Goal: Task Accomplishment & Management: Use online tool/utility

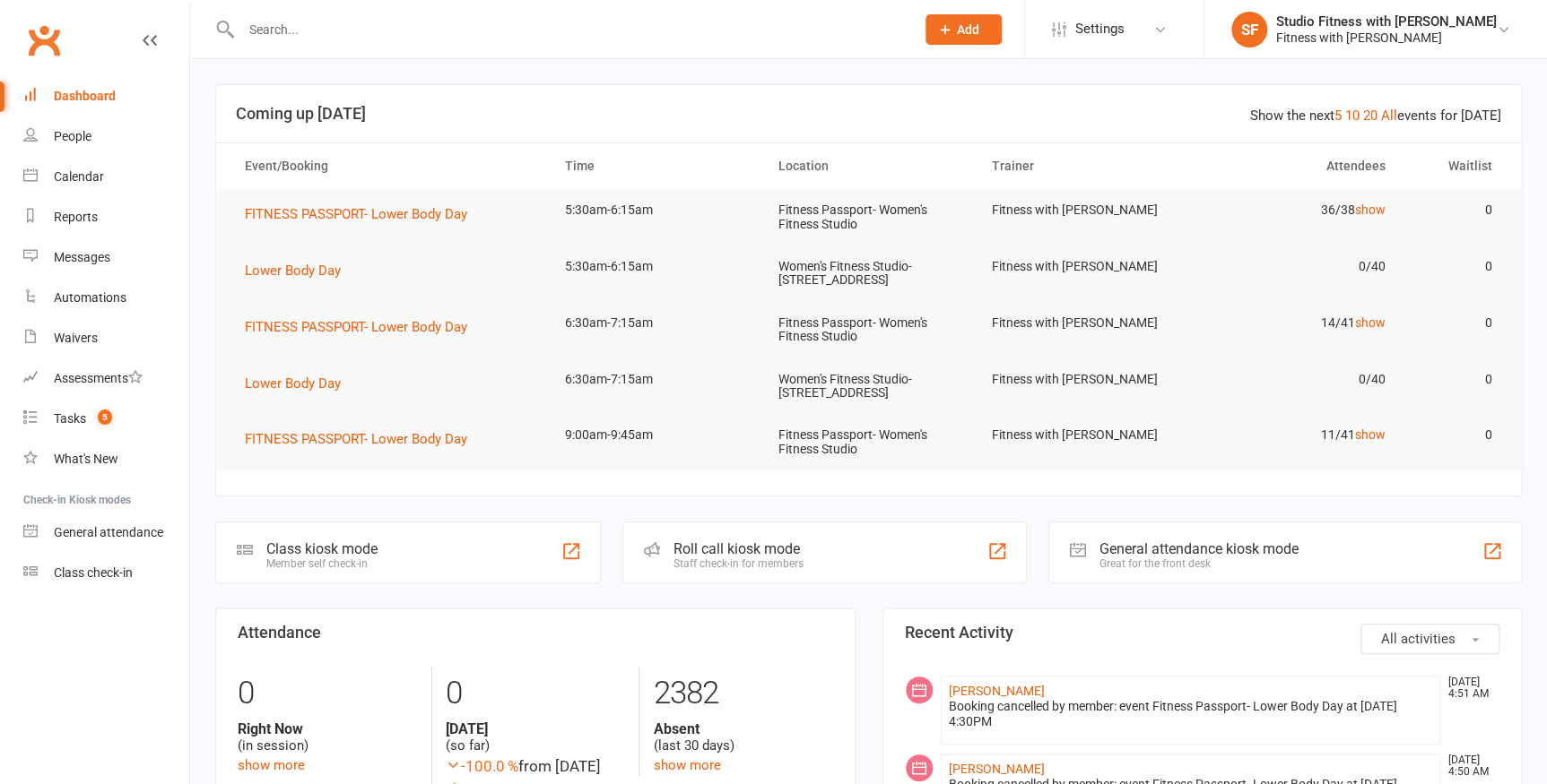
click at [304, 558] on div "Member self check-in" at bounding box center [321, 564] width 111 height 13
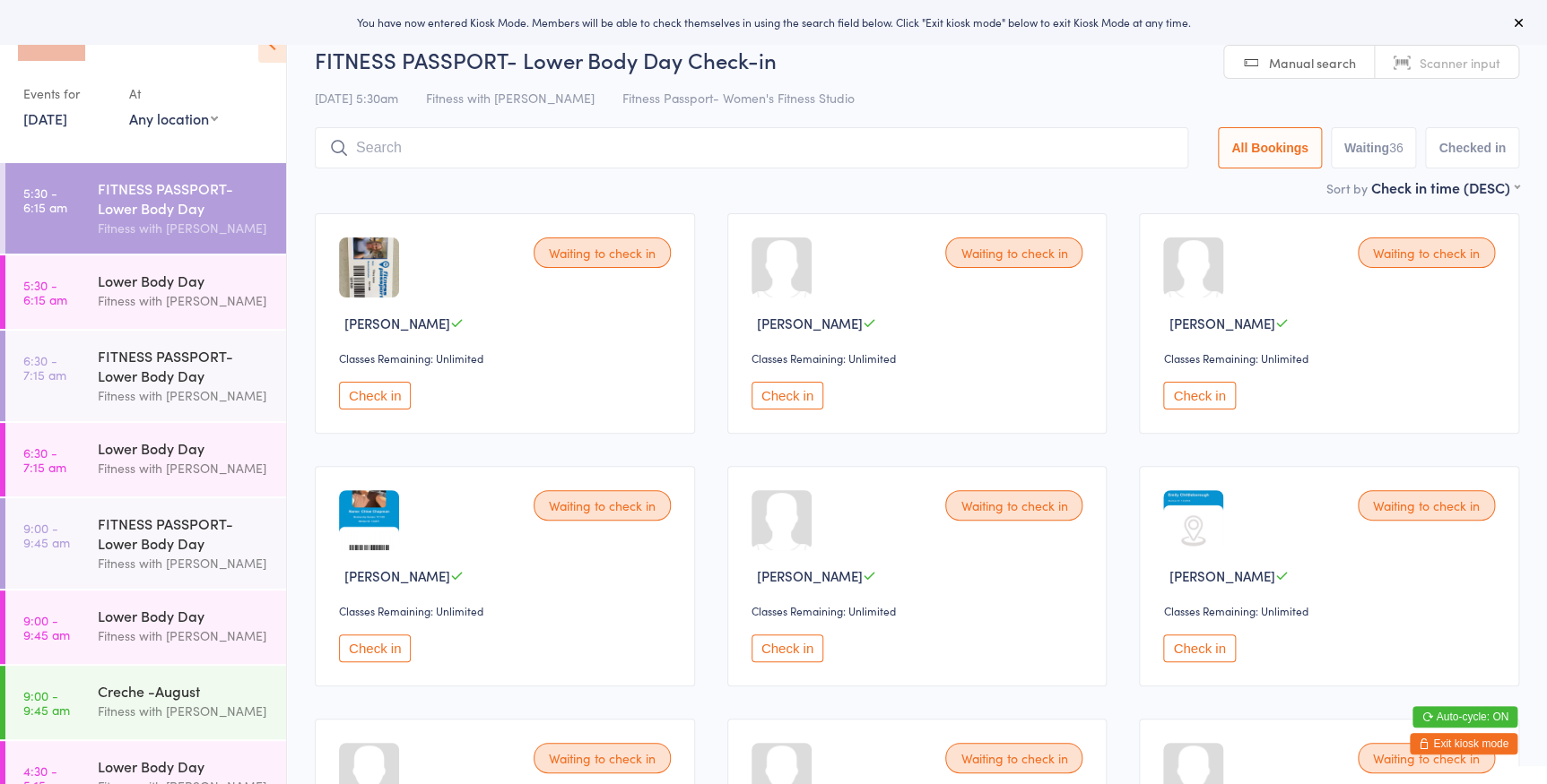
drag, startPoint x: 0, startPoint y: 0, endPoint x: 189, endPoint y: 110, distance: 218.7
click at [189, 110] on select "Any location Women's Fitness Studio- 14 Madden Street, Aitkenvale Fitness Passp…" at bounding box center [173, 119] width 89 height 20
select select "0"
click at [129, 109] on select "Any location Women's Fitness Studio- 14 Madden Street, Aitkenvale Fitness Passp…" at bounding box center [173, 119] width 89 height 20
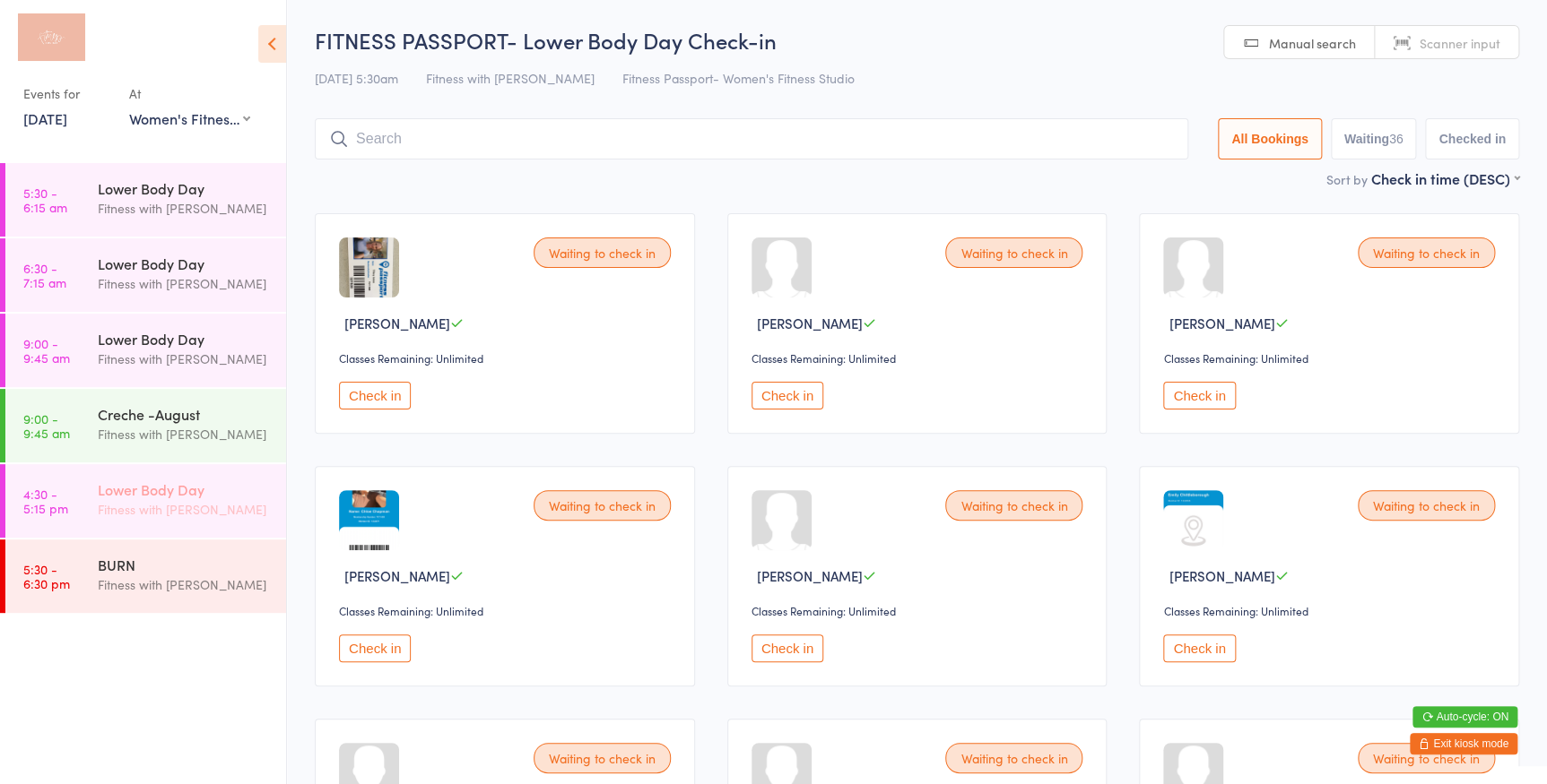
click at [199, 517] on div "Fitness with [PERSON_NAME]" at bounding box center [184, 509] width 173 height 21
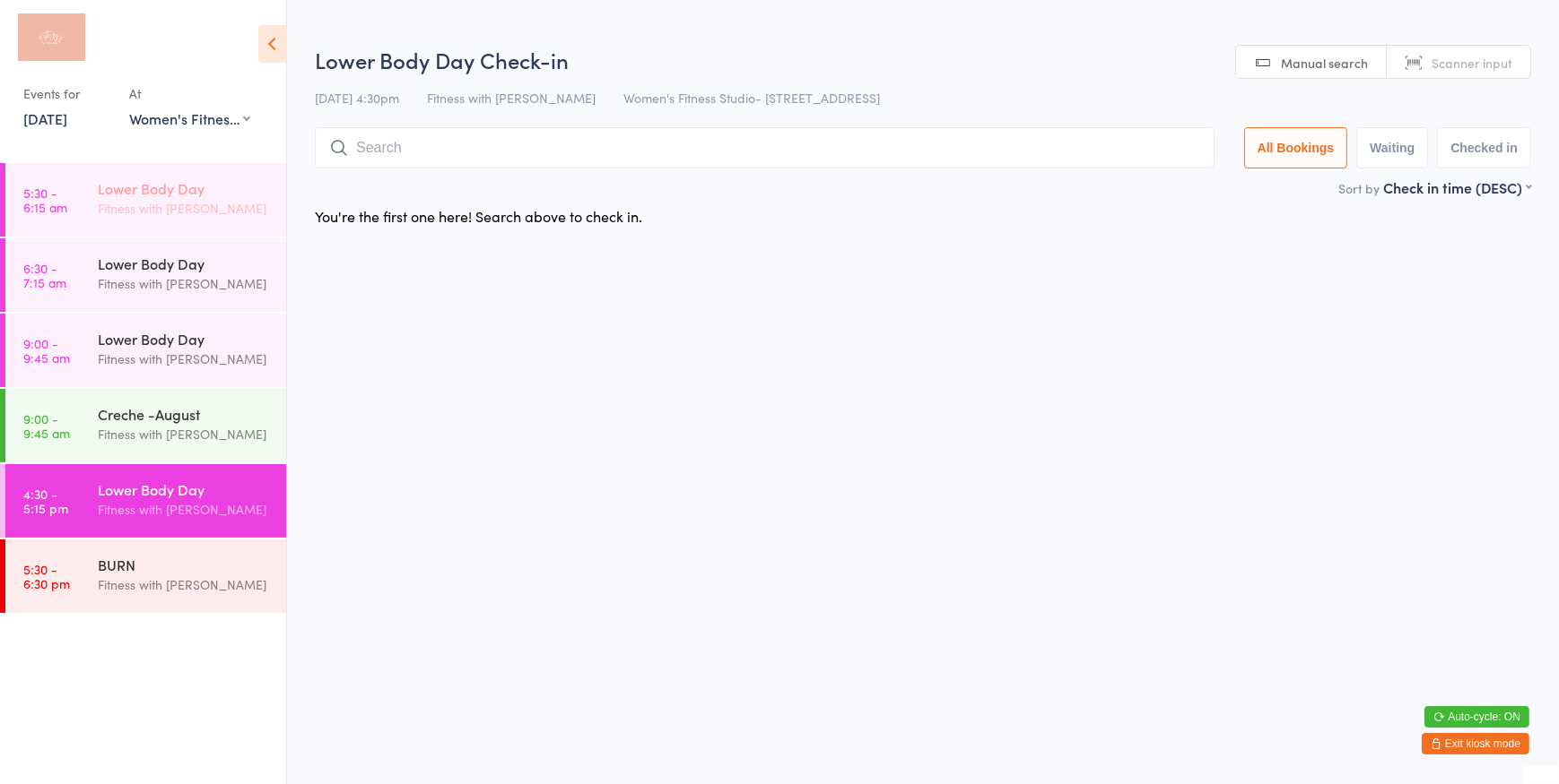
click at [126, 198] on div "Fitness with [PERSON_NAME]" at bounding box center [184, 208] width 173 height 21
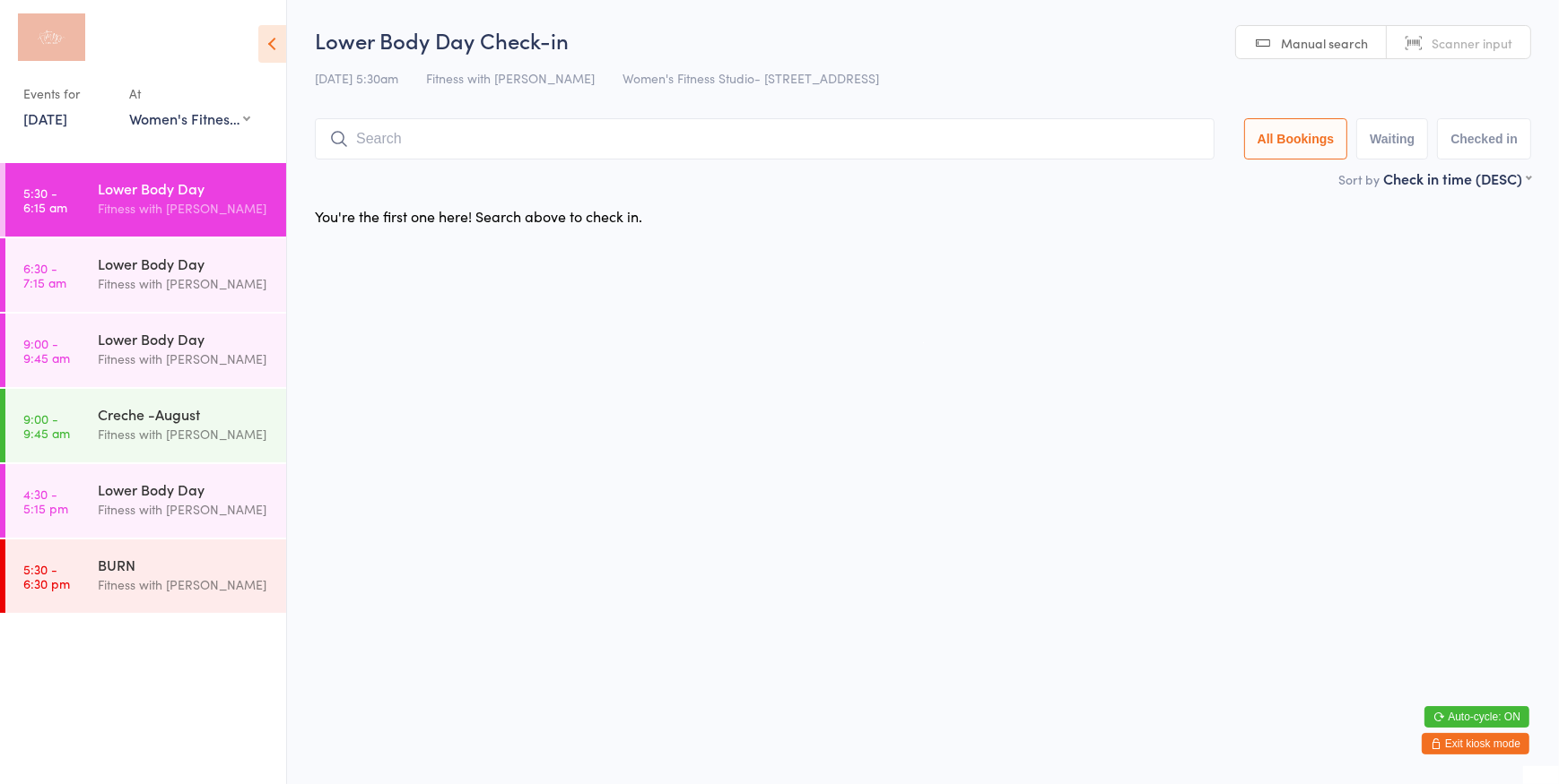
click at [1322, 57] on link "Manual search" at bounding box center [1310, 43] width 151 height 34
click at [914, 155] on input "search" at bounding box center [764, 139] width 899 height 41
type input "1311"
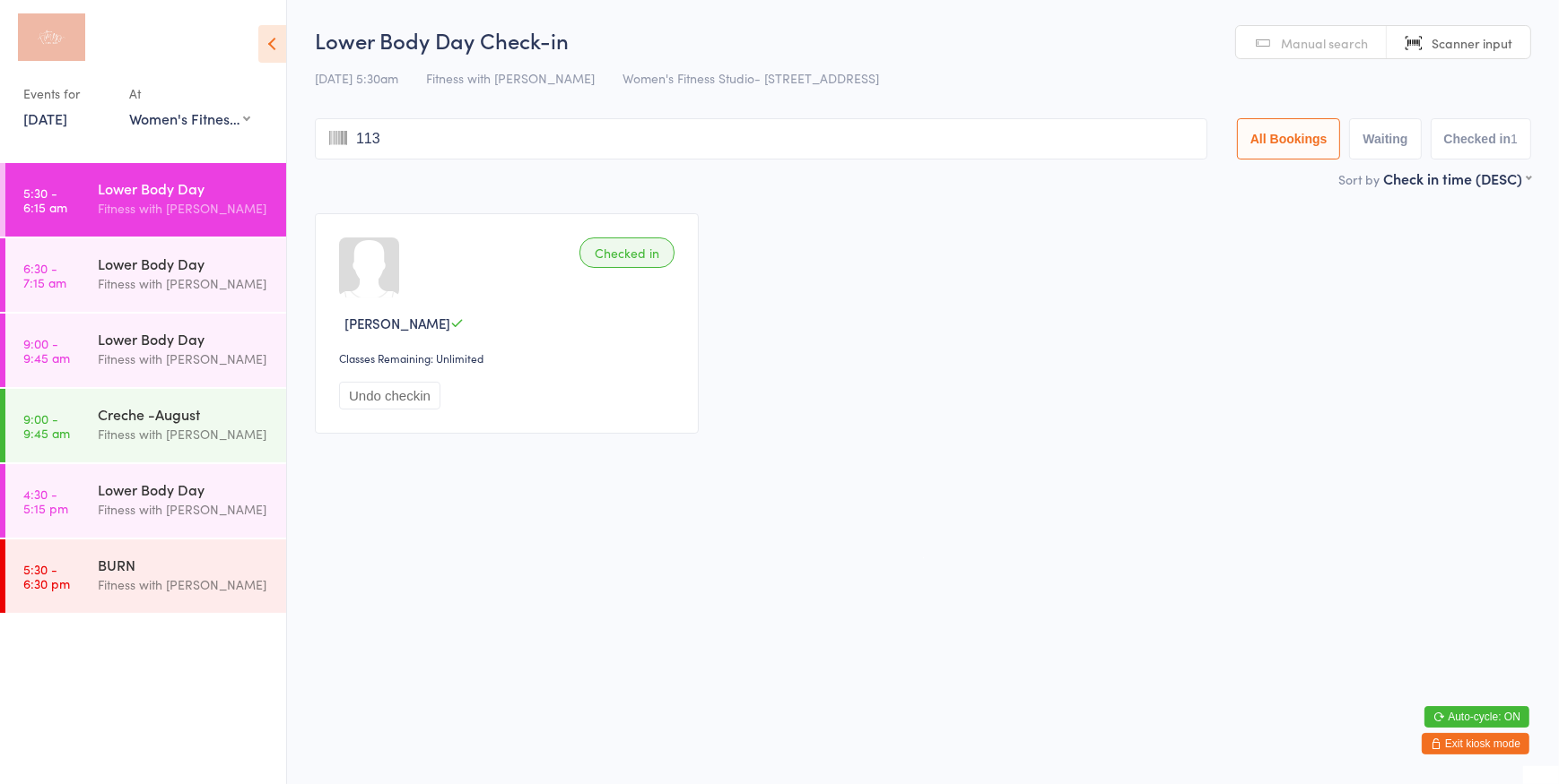
type input "1133"
type input "1307"
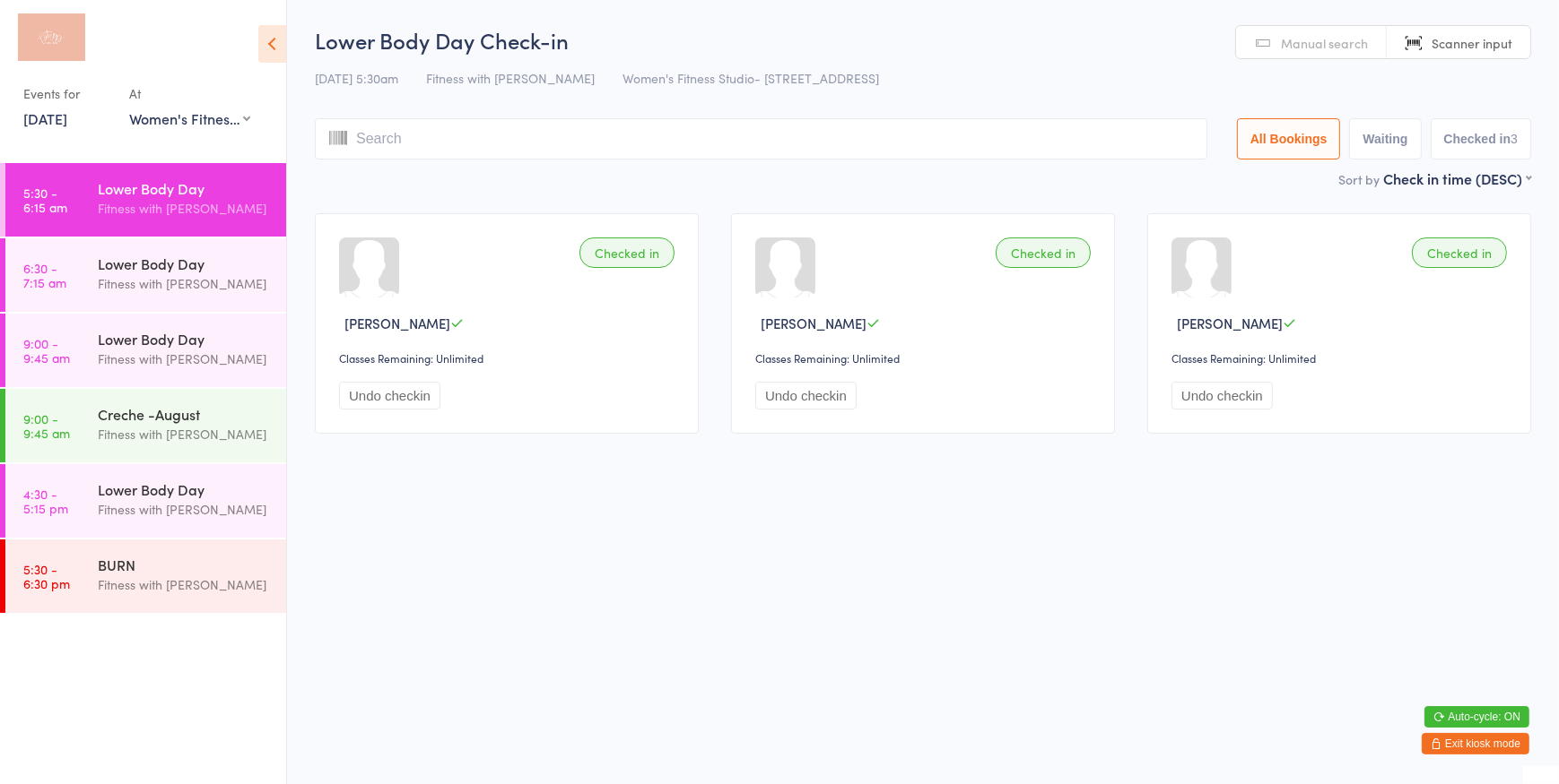
click at [1298, 40] on span "Manual search" at bounding box center [1323, 43] width 87 height 18
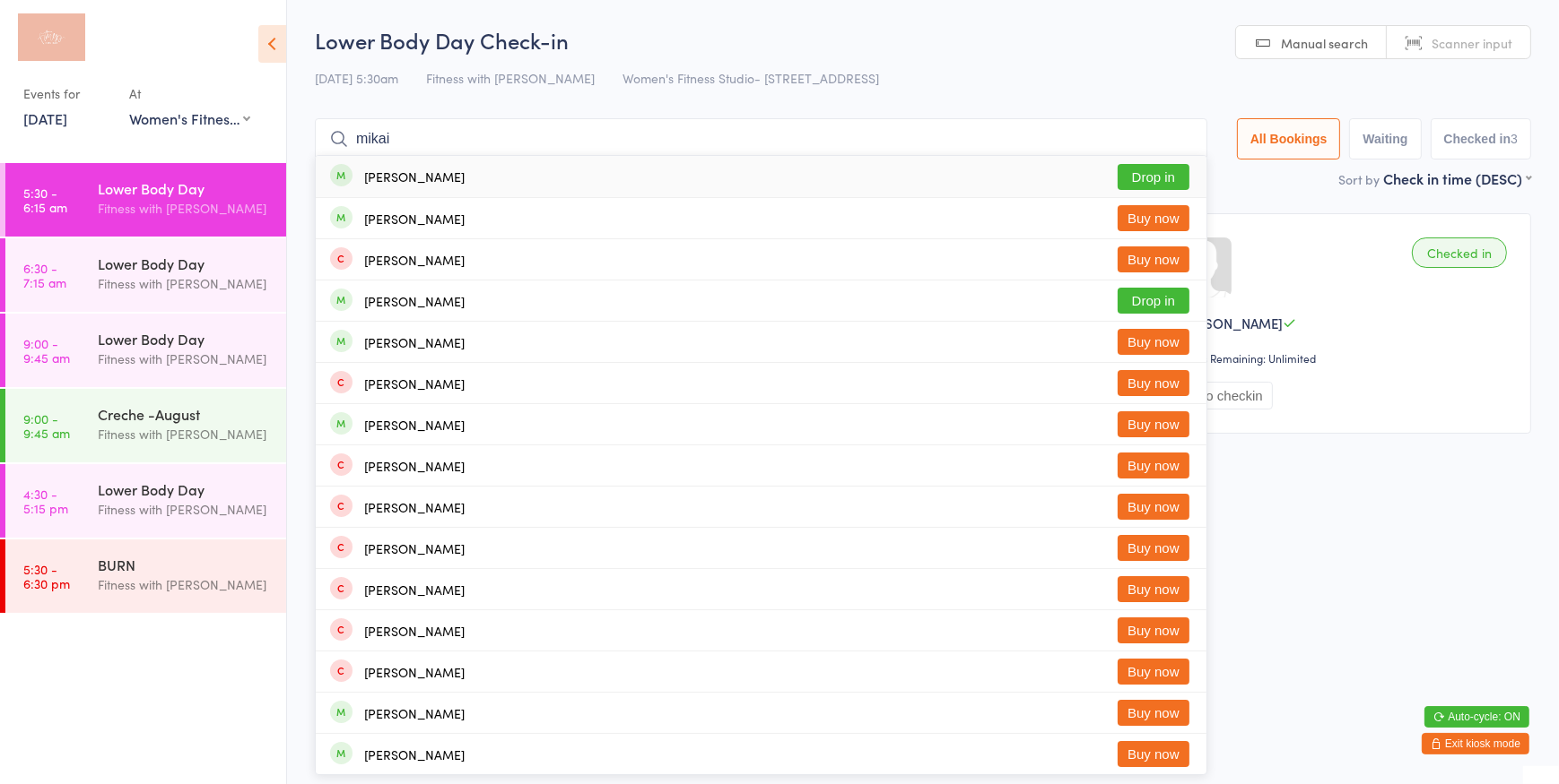
type input "mikai"
click at [1152, 170] on button "Drop in" at bounding box center [1153, 177] width 72 height 26
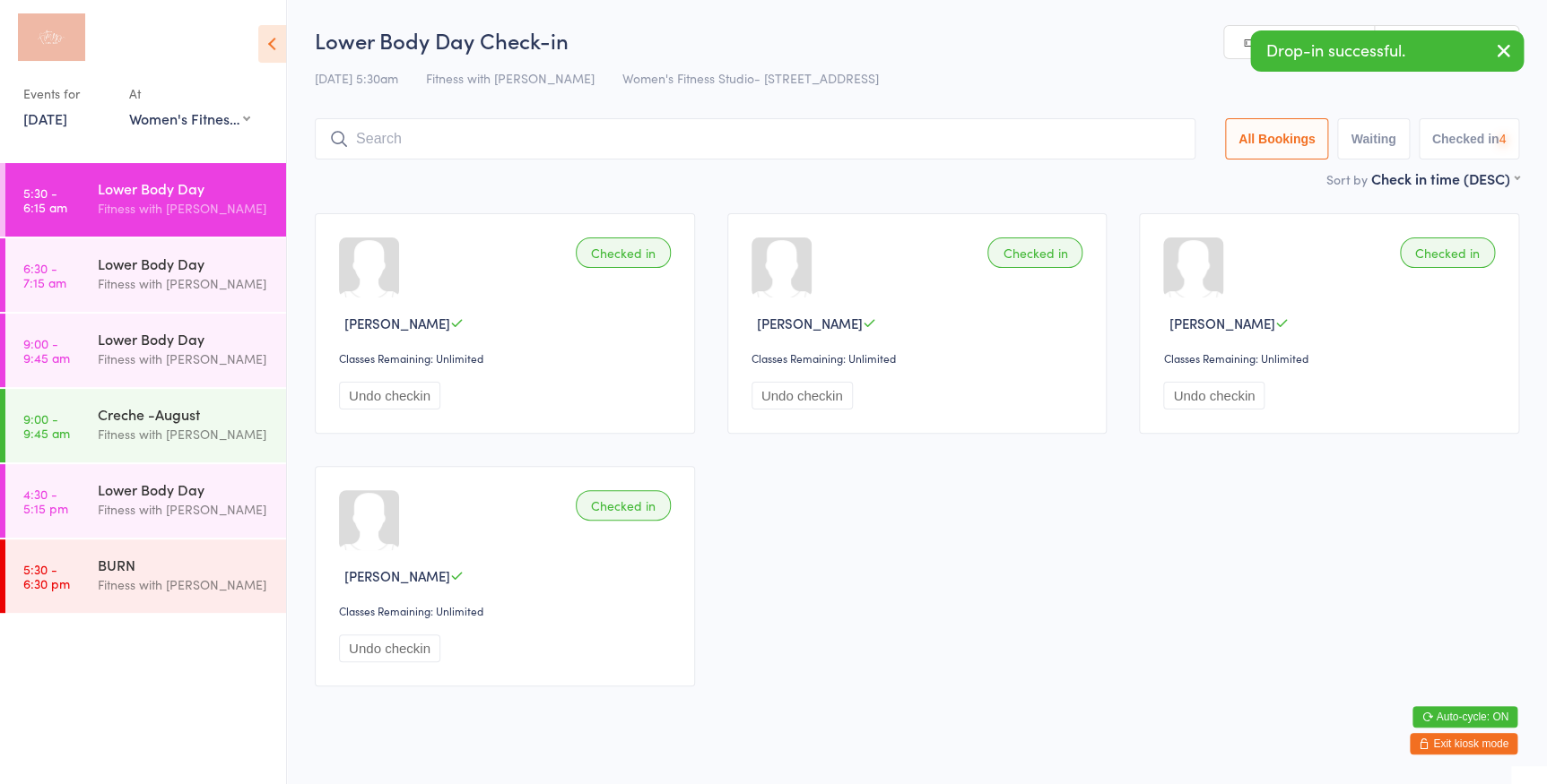
click at [1256, 36] on div "Drop-in successful." at bounding box center [1386, 51] width 273 height 41
click at [1247, 41] on link "Manual search" at bounding box center [1298, 43] width 151 height 34
click at [923, 135] on input "search" at bounding box center [755, 139] width 880 height 41
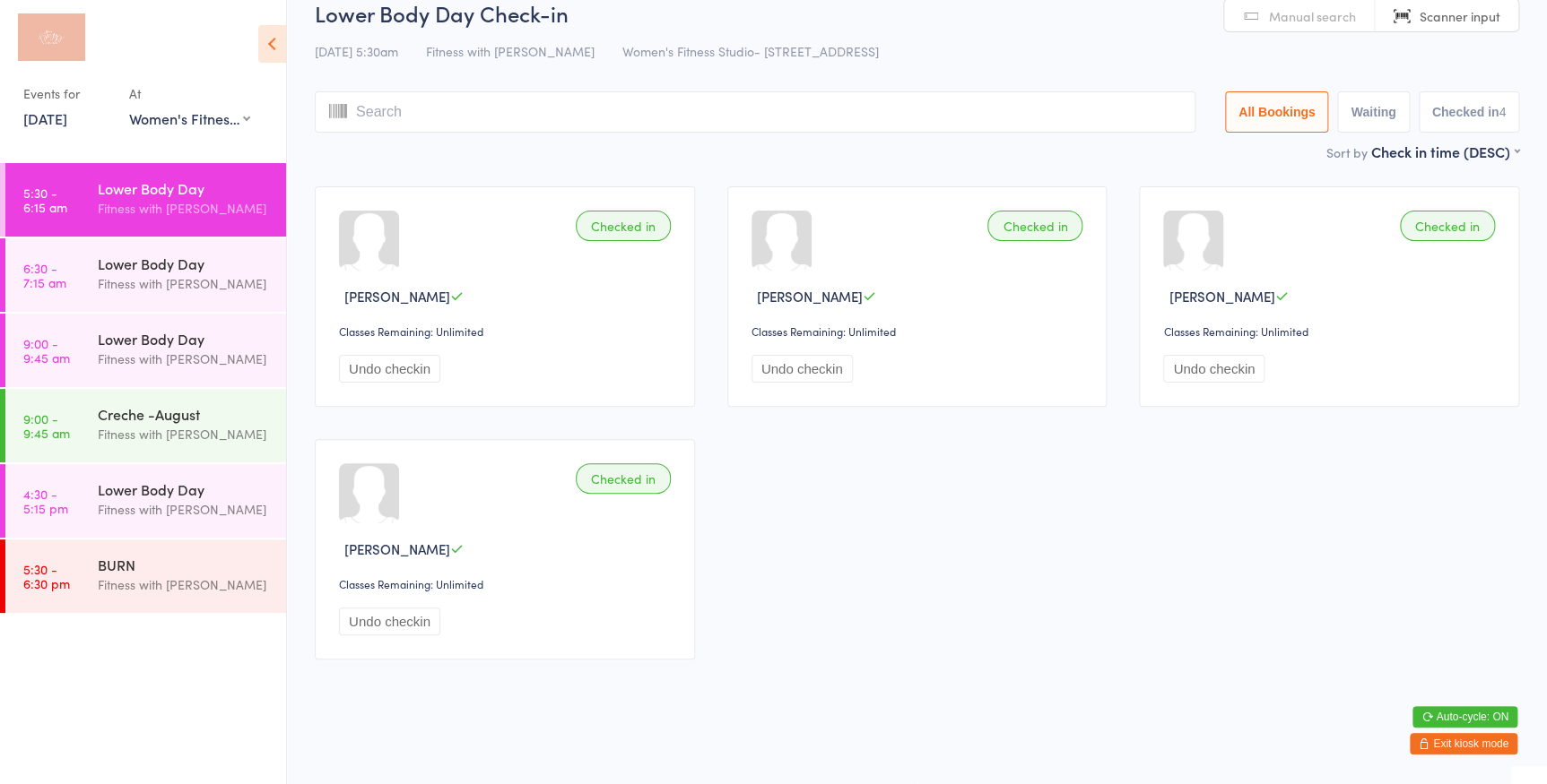
click at [1247, 17] on link "Manual search" at bounding box center [1298, 16] width 151 height 34
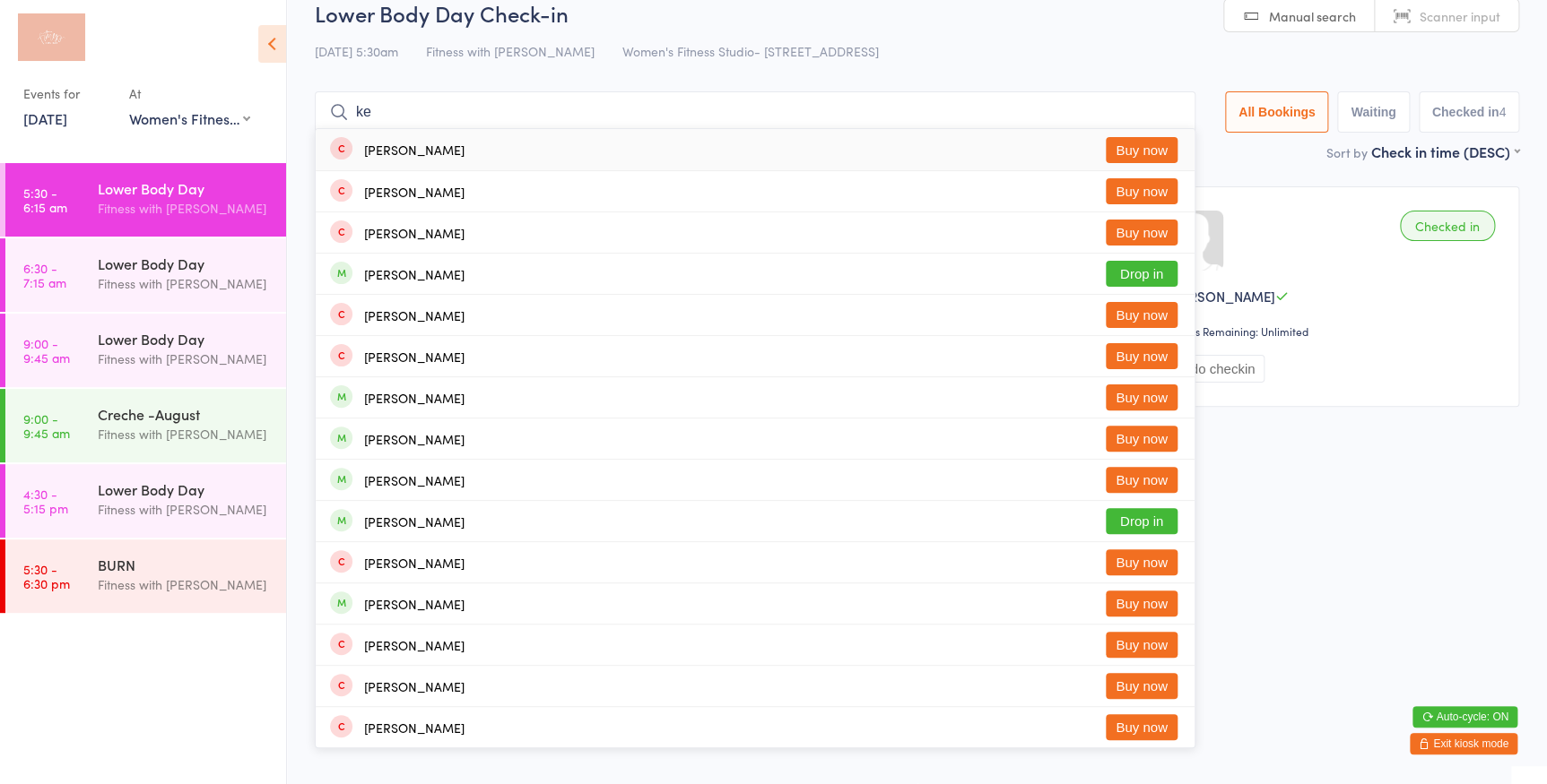
type input "k"
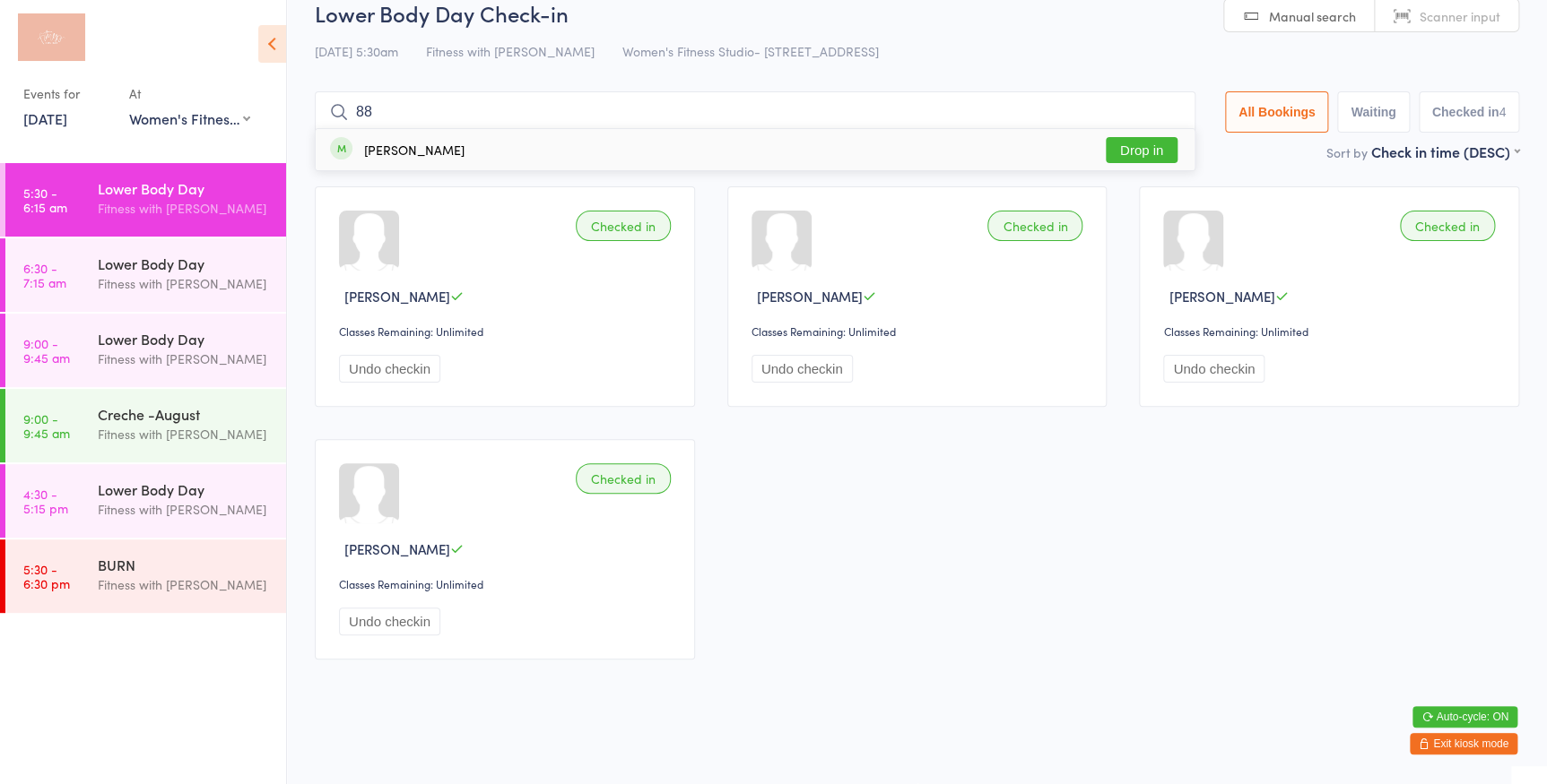
type input "888"
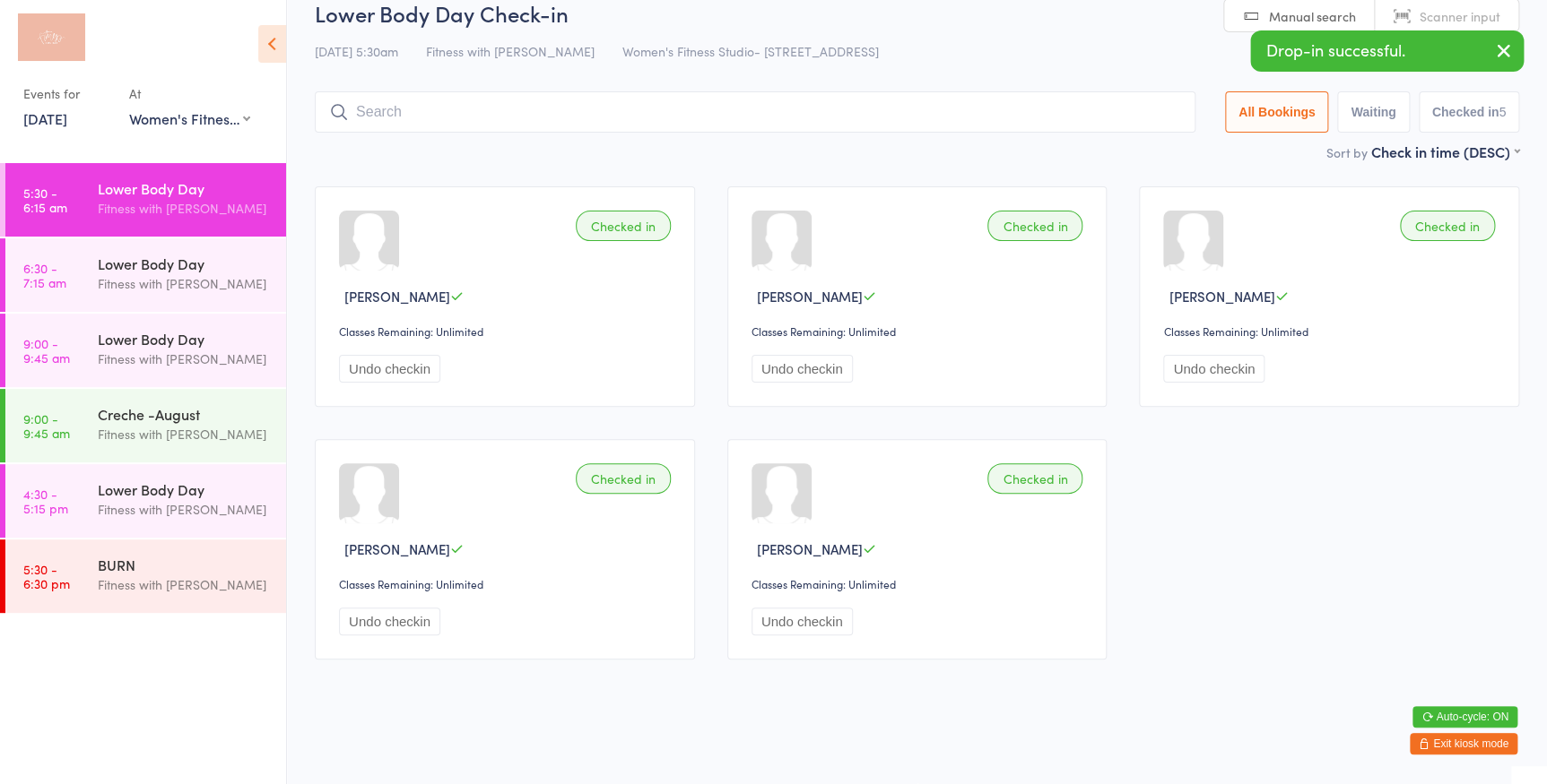
click at [1253, 15] on link "Manual search" at bounding box center [1298, 16] width 151 height 34
click at [1450, 18] on span "Scanner input" at bounding box center [1459, 16] width 81 height 18
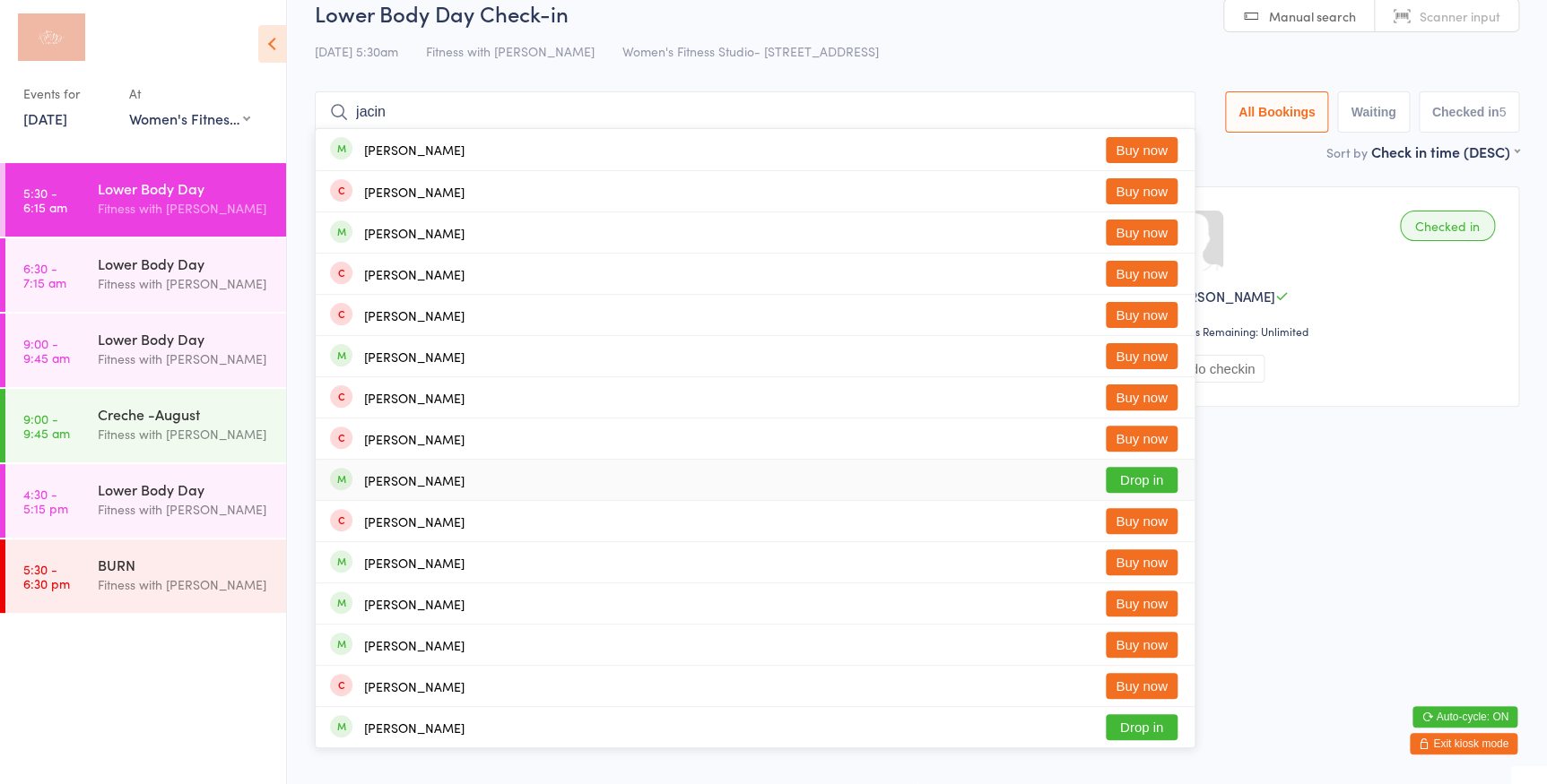
type input "jacin"
click at [1144, 467] on button "Drop in" at bounding box center [1142, 480] width 72 height 26
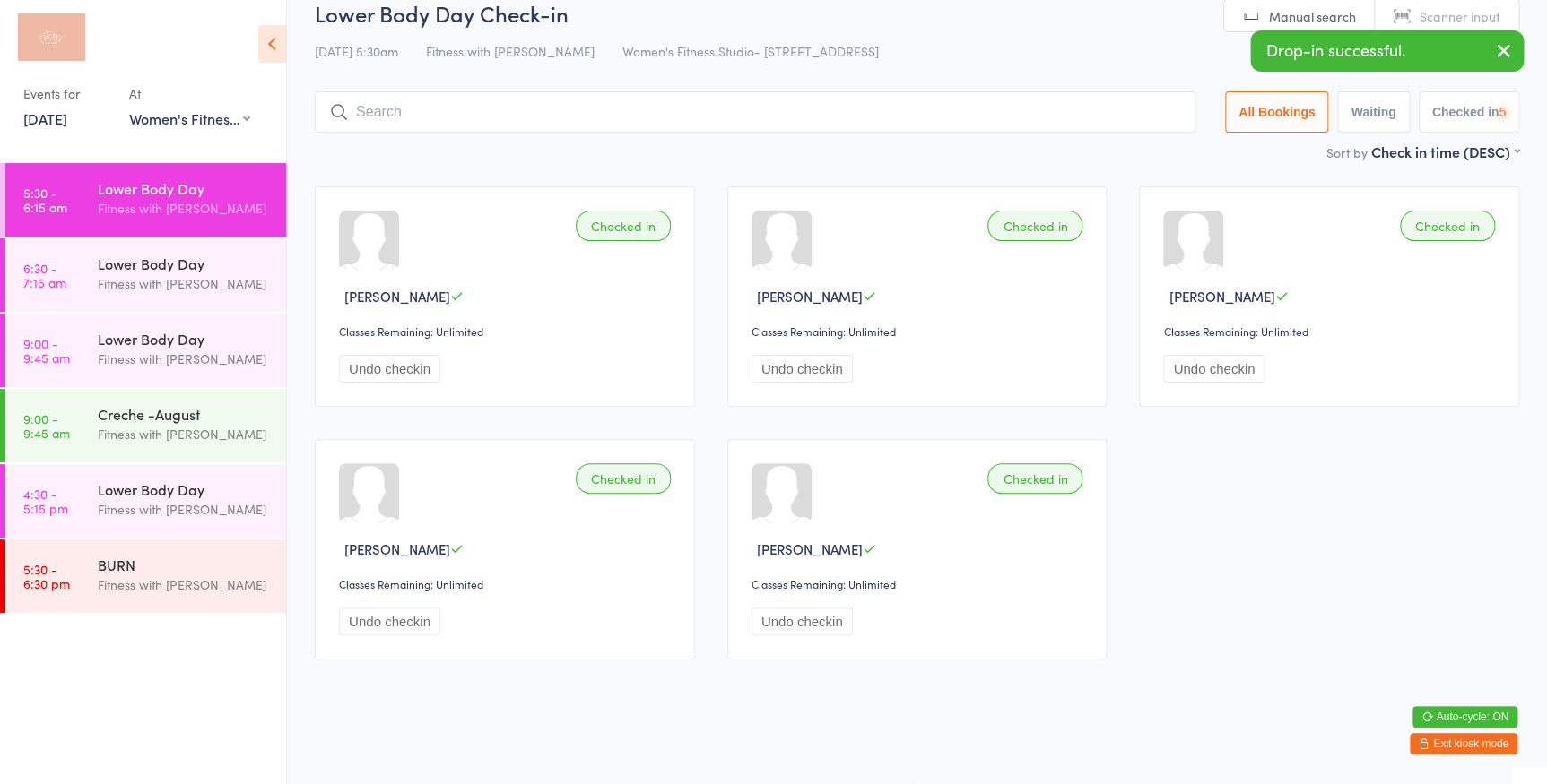
click at [1234, 4] on link "Manual search" at bounding box center [1298, 16] width 151 height 34
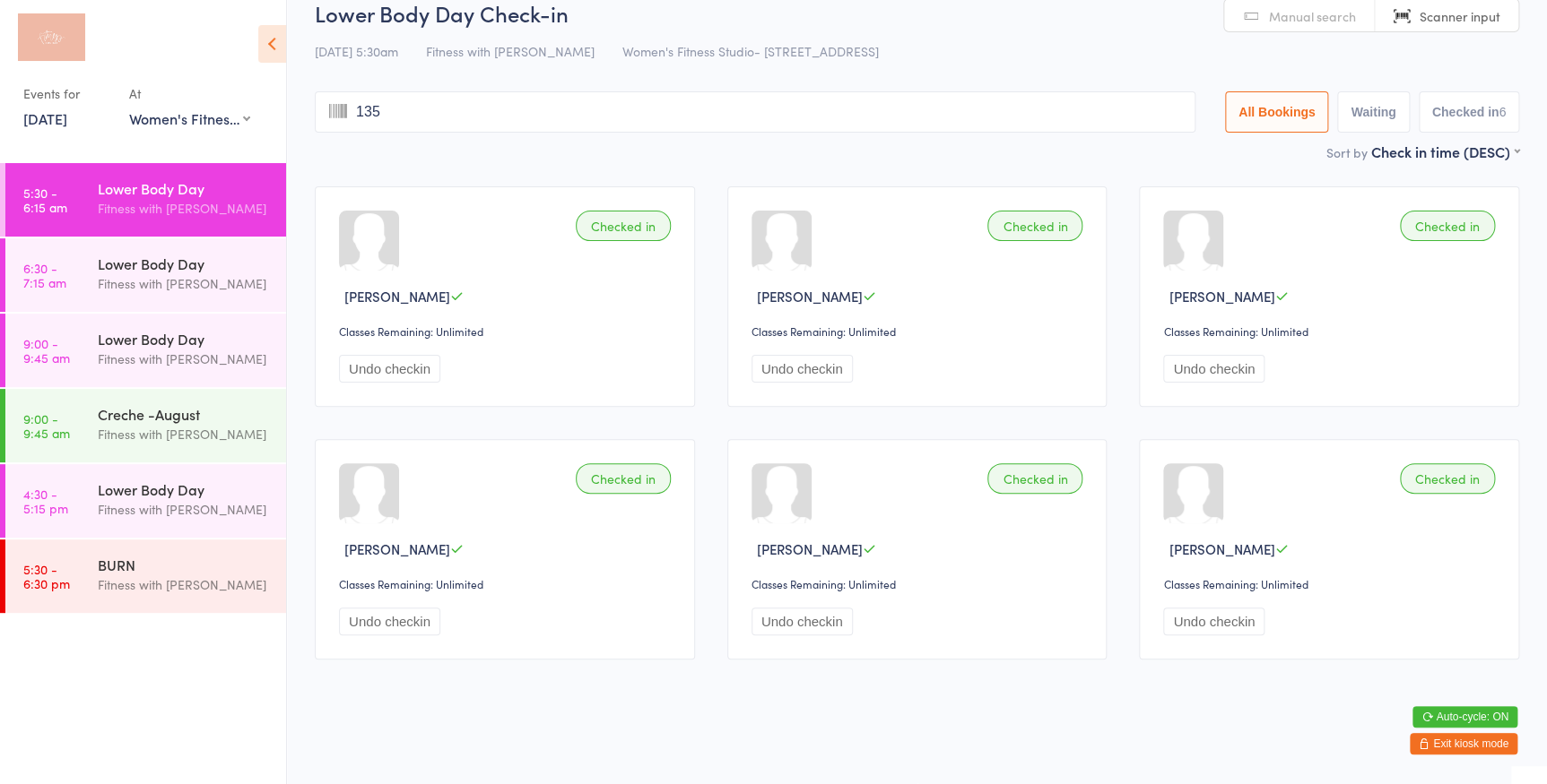
type input "1358"
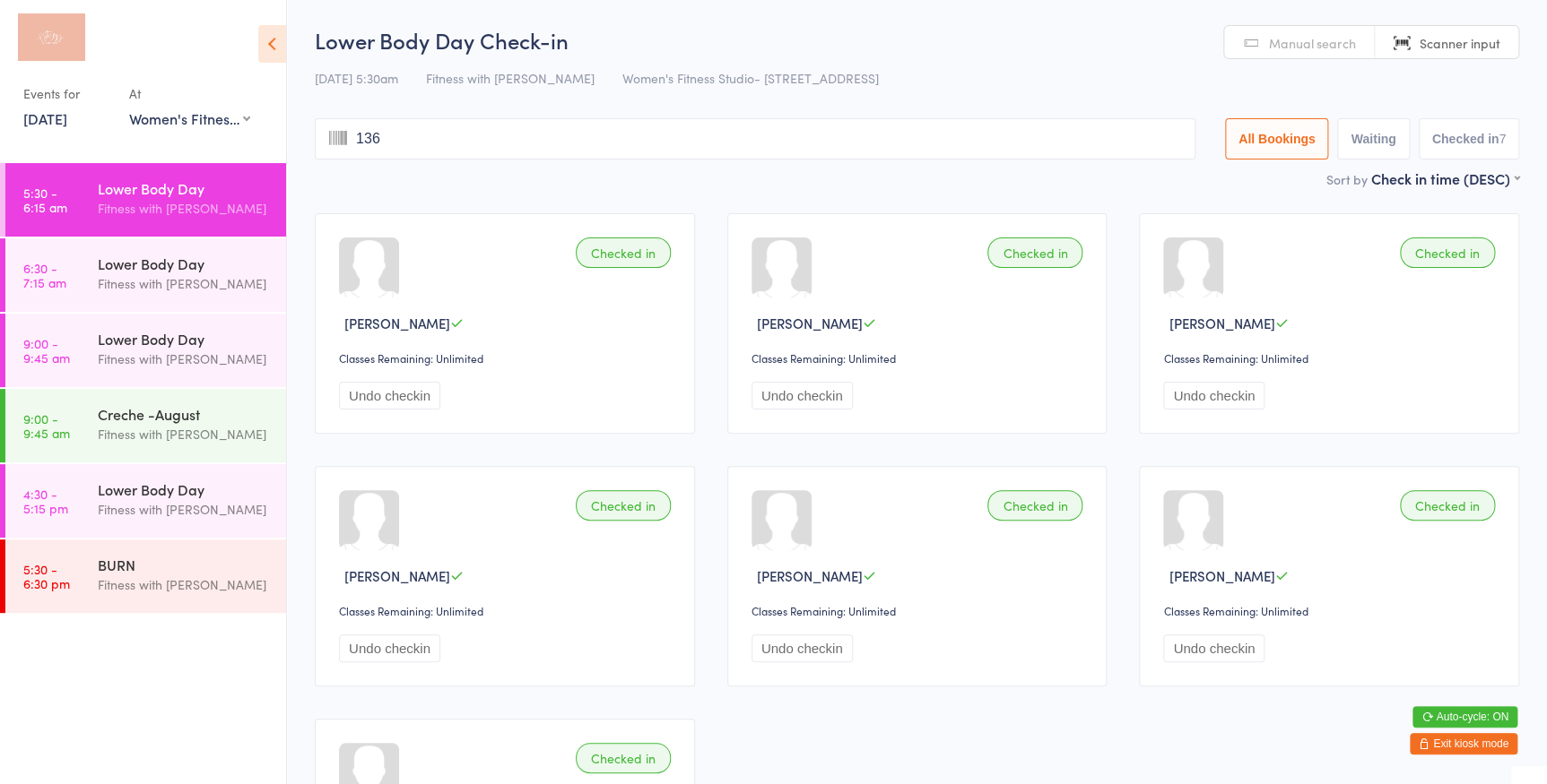
type input "1360"
type input "1203"
type input "568"
type input "1368"
type input "34"
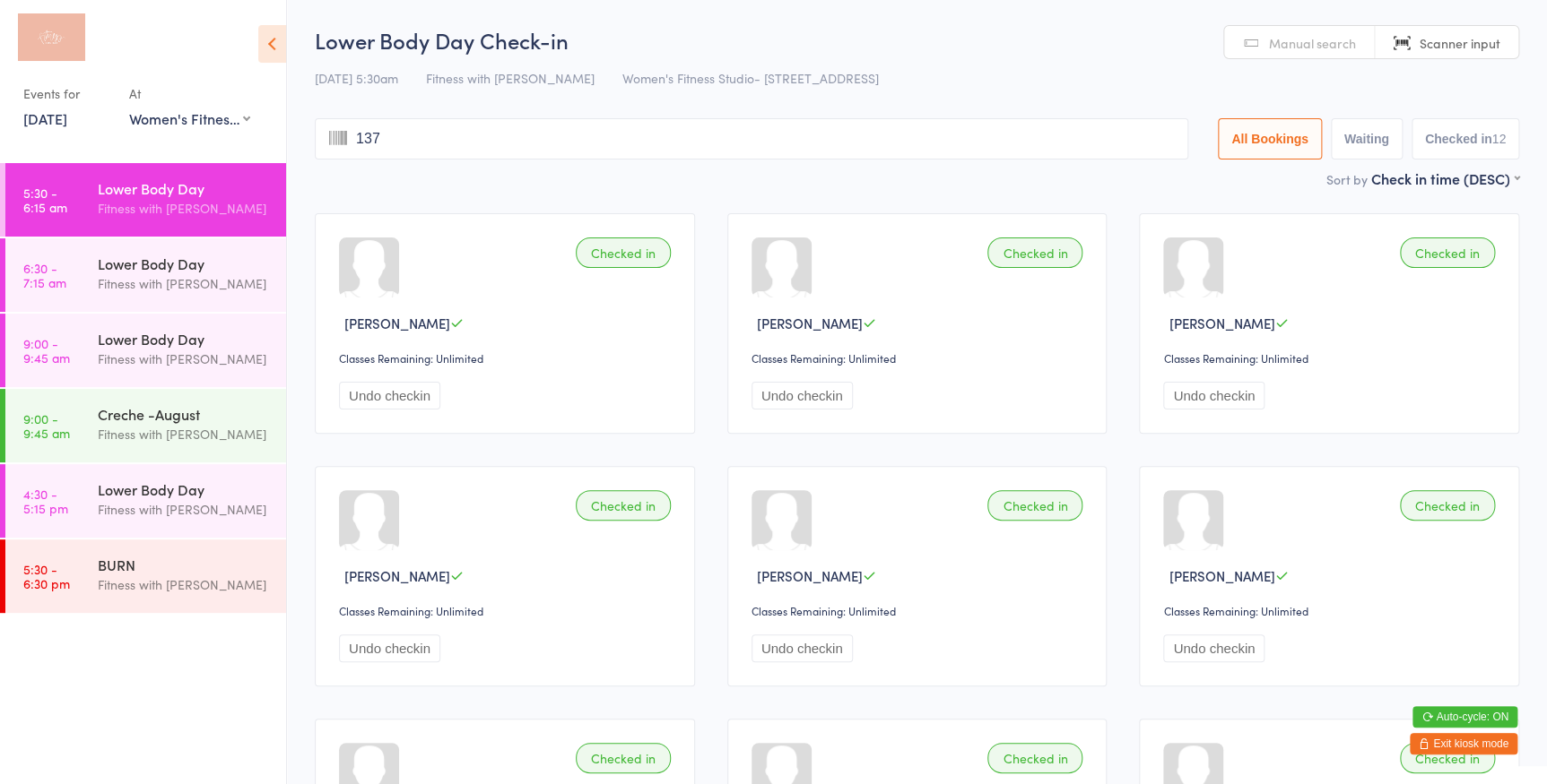
type input "1374"
type input "3080"
type input "283"
type input "1008"
